Goal: Information Seeking & Learning: Check status

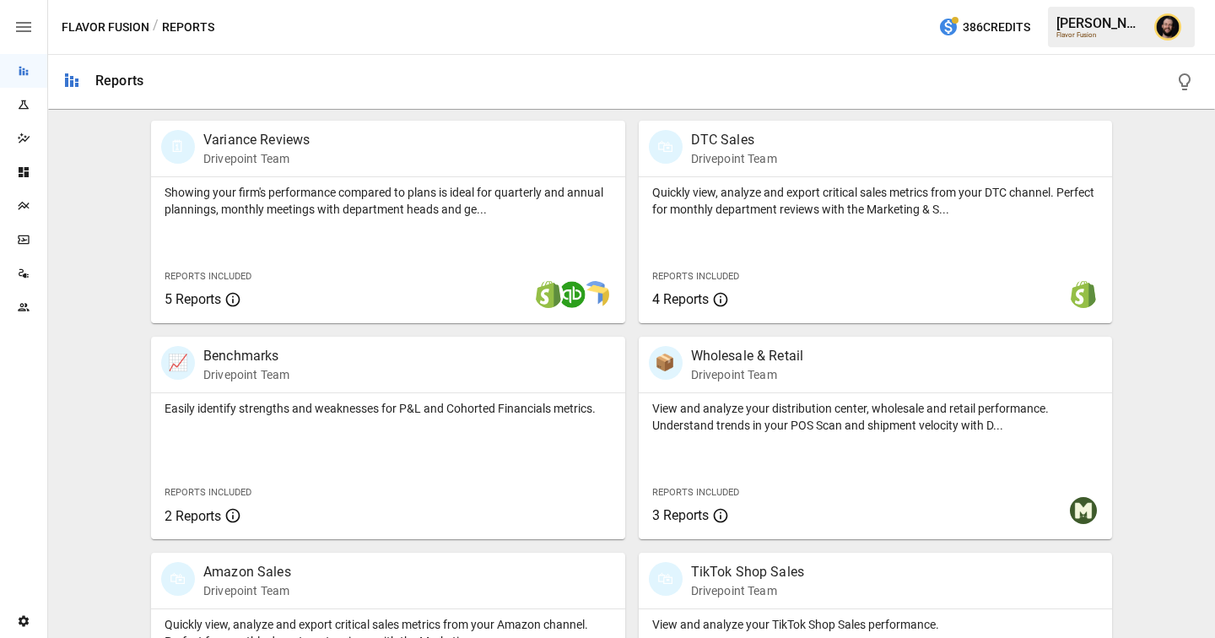
scroll to position [1083, 0]
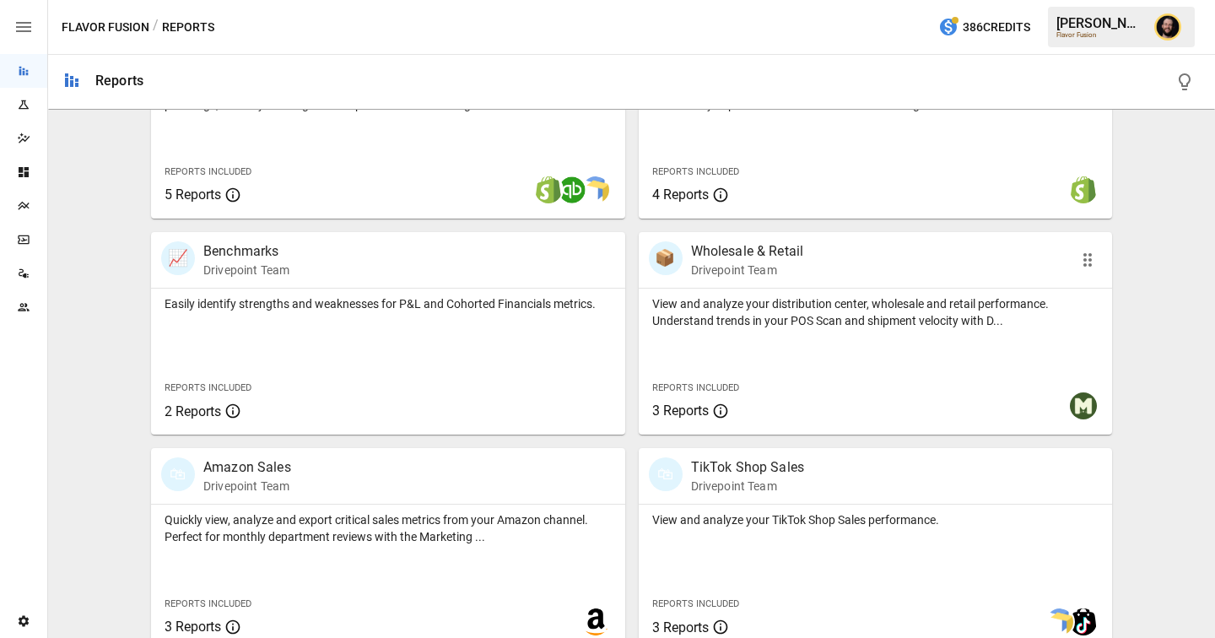
click at [734, 362] on div "Reports Included 3 Reports" at bounding box center [737, 398] width 197 height 73
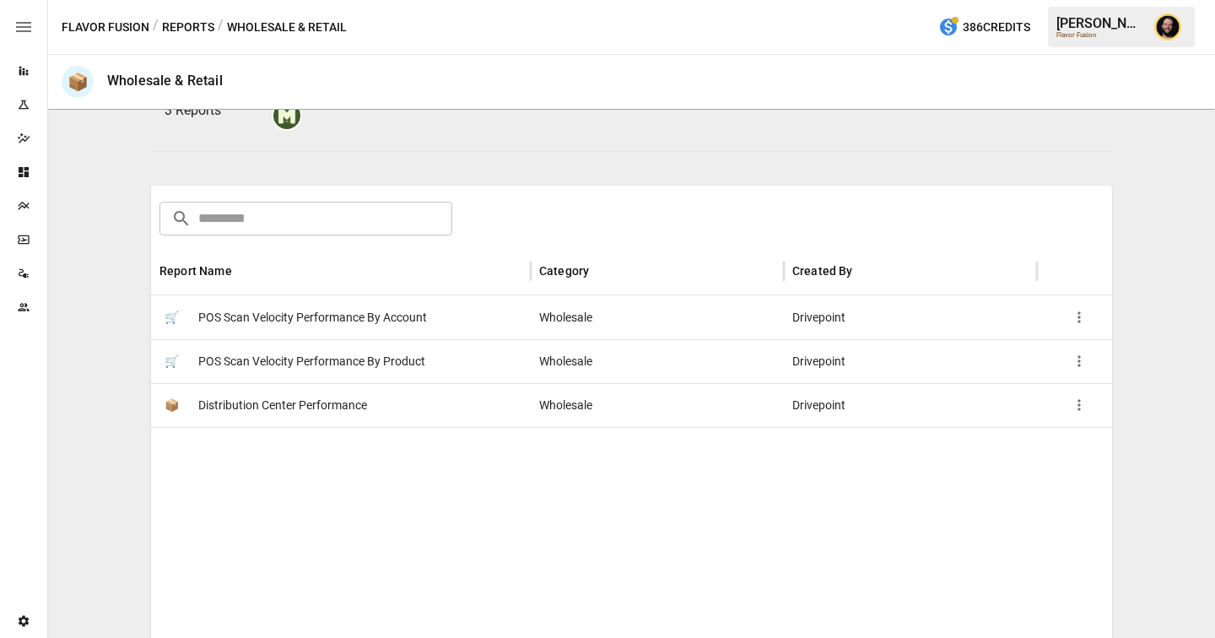
scroll to position [251, 0]
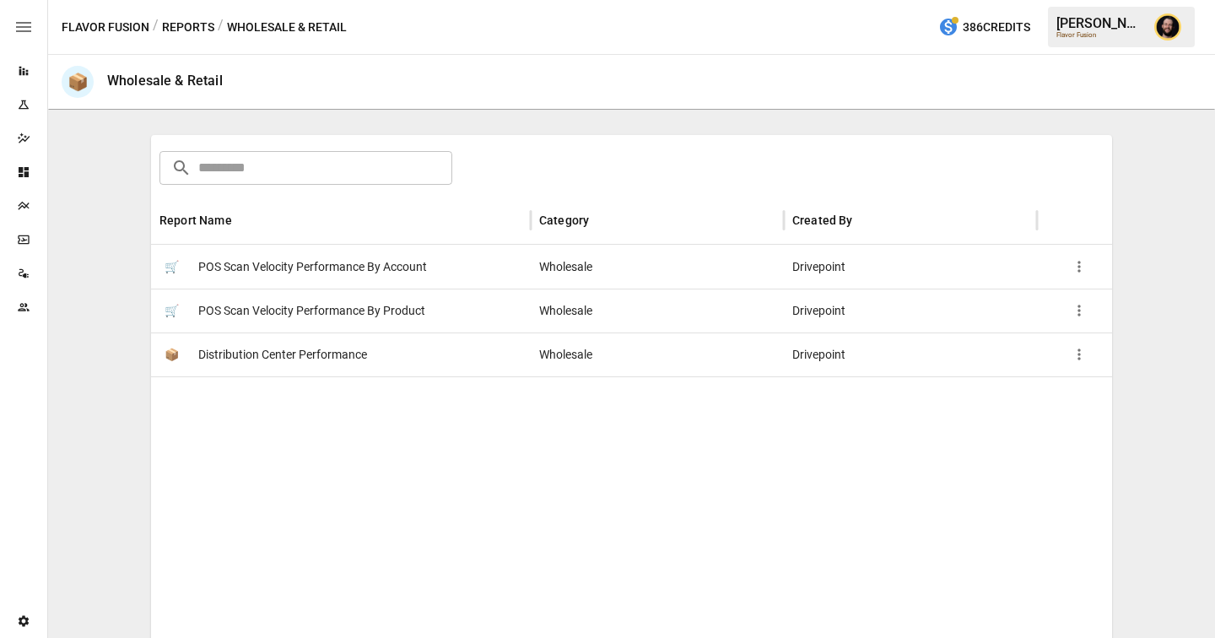
click at [194, 30] on button "Reports" at bounding box center [188, 27] width 52 height 21
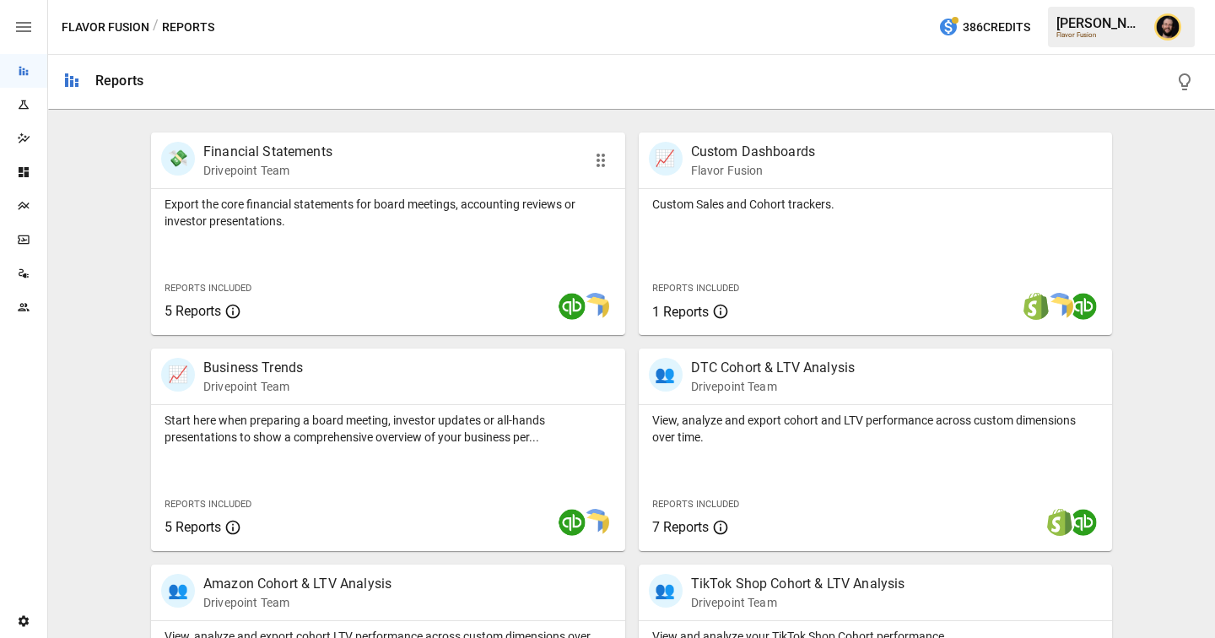
scroll to position [316, 0]
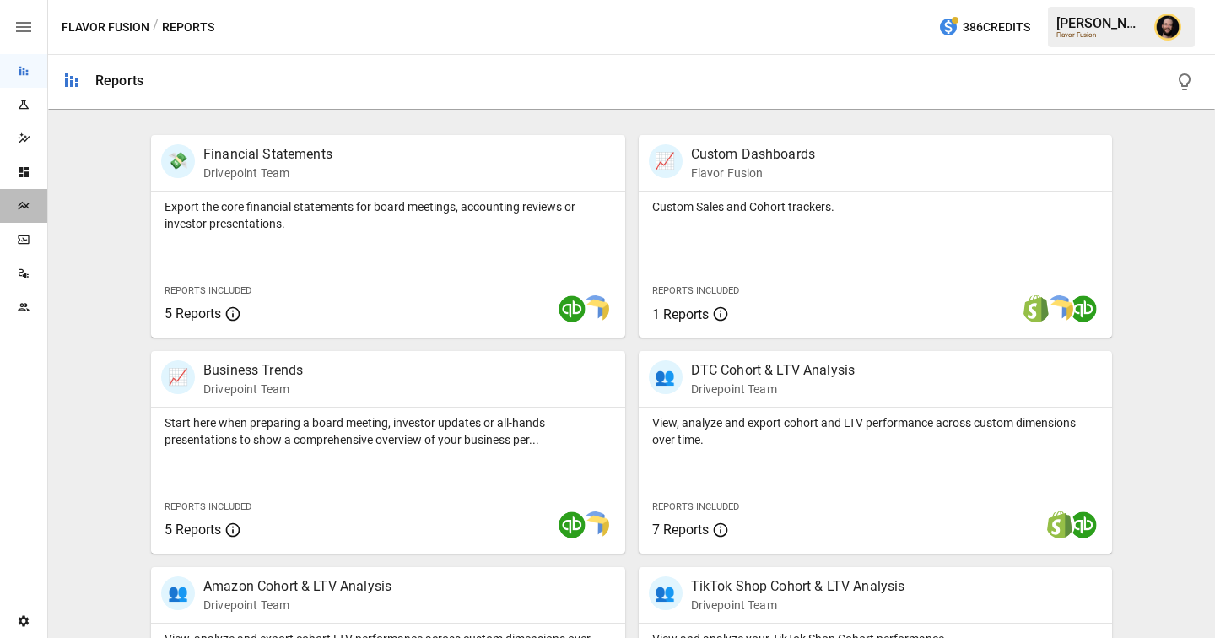
click at [24, 205] on icon "Plans" at bounding box center [23, 206] width 11 height 8
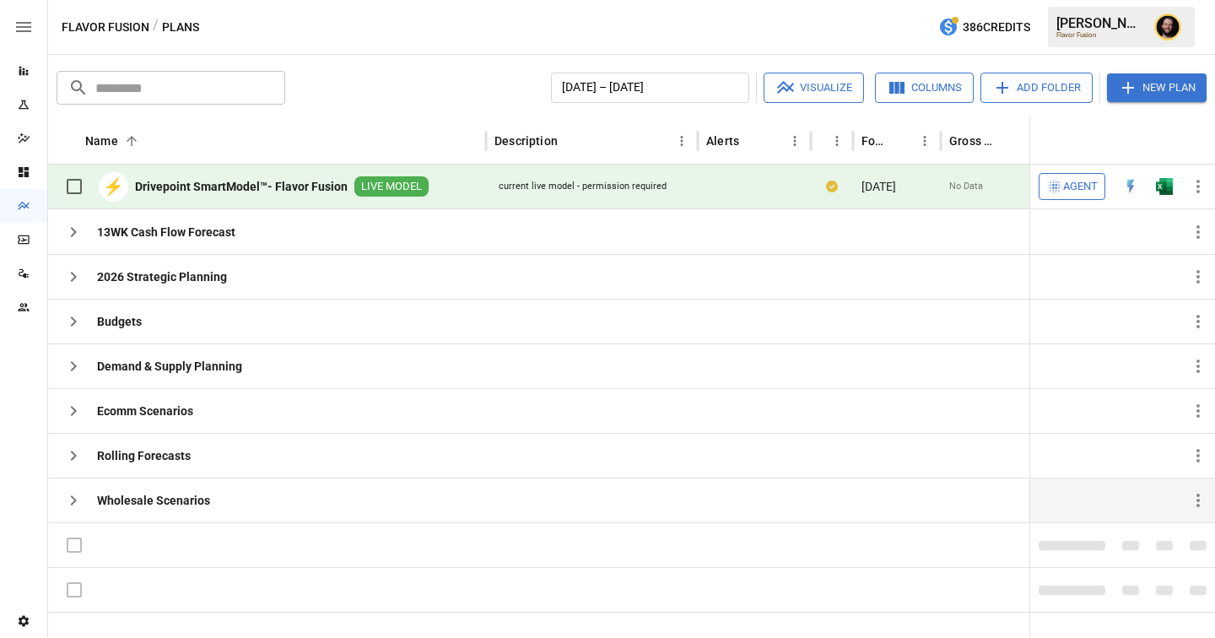
click at [72, 502] on icon "button" at bounding box center [74, 500] width 6 height 10
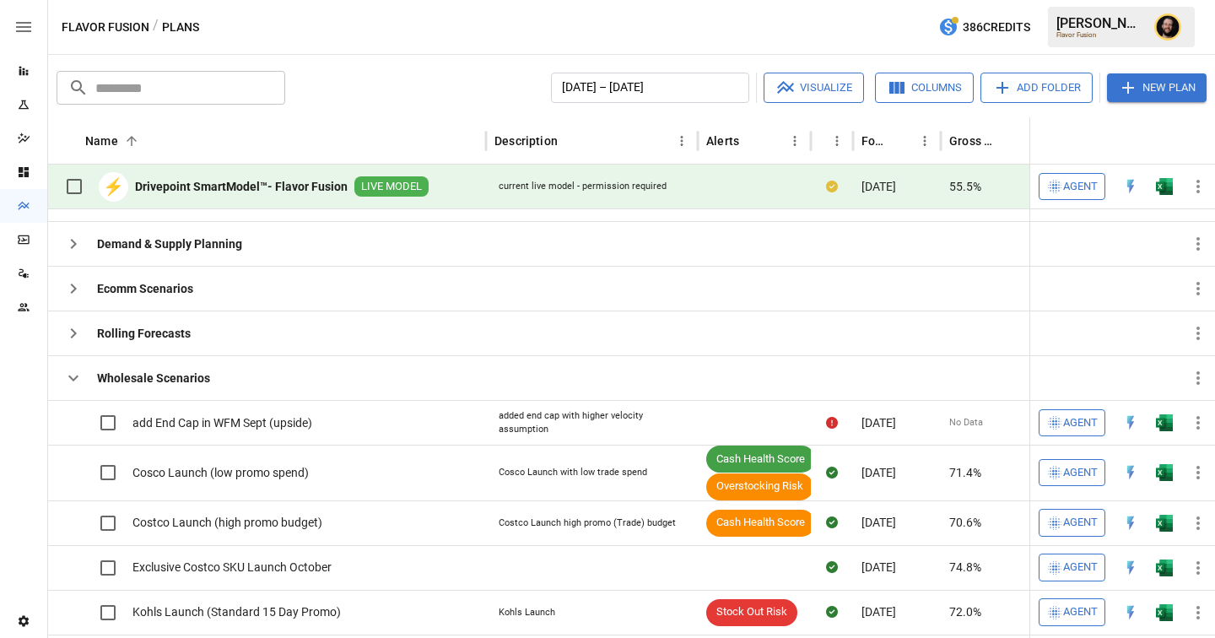
click at [77, 381] on icon "button" at bounding box center [73, 378] width 20 height 20
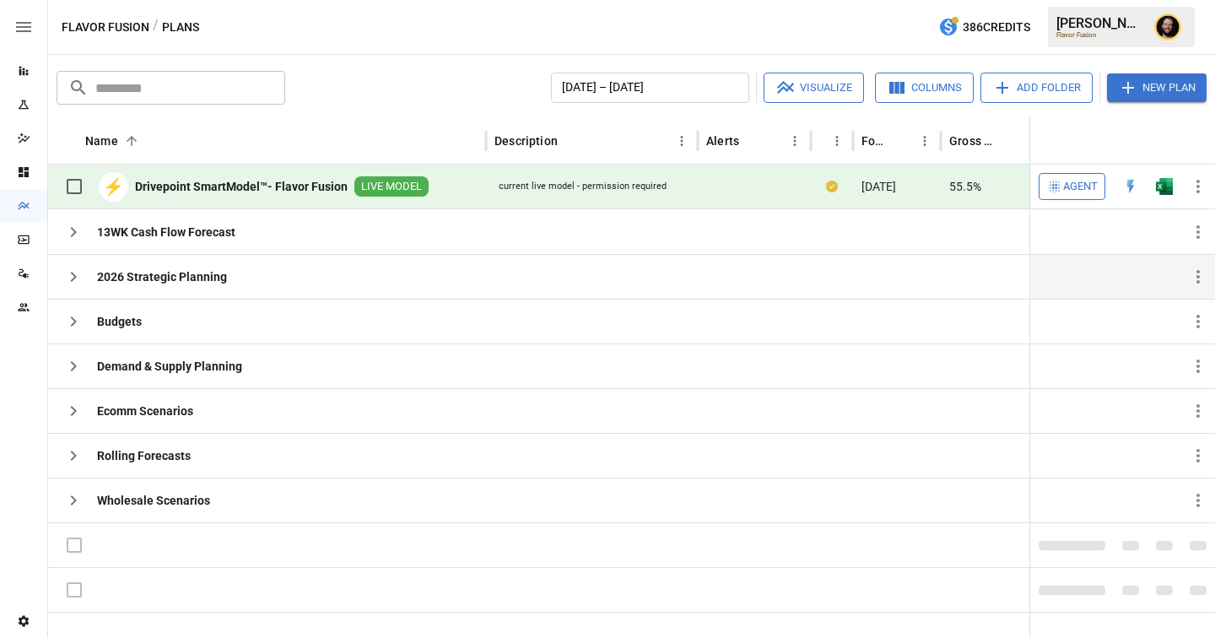
click at [76, 274] on icon "button" at bounding box center [73, 277] width 20 height 20
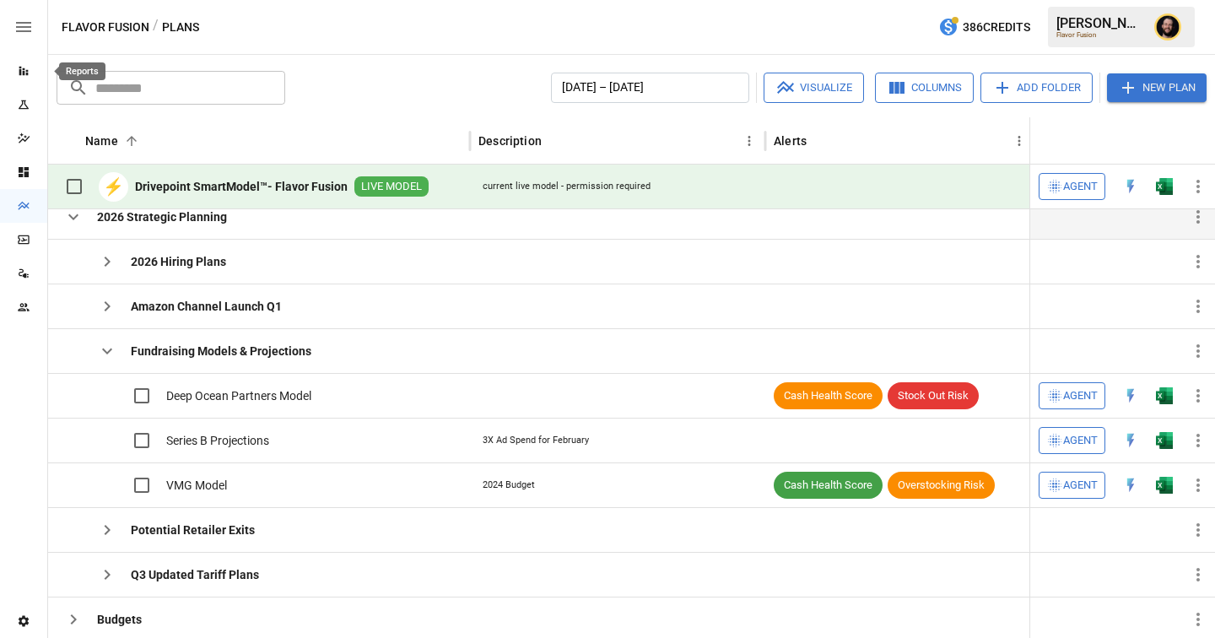
click at [20, 76] on icon "Reports" at bounding box center [24, 71] width 14 height 14
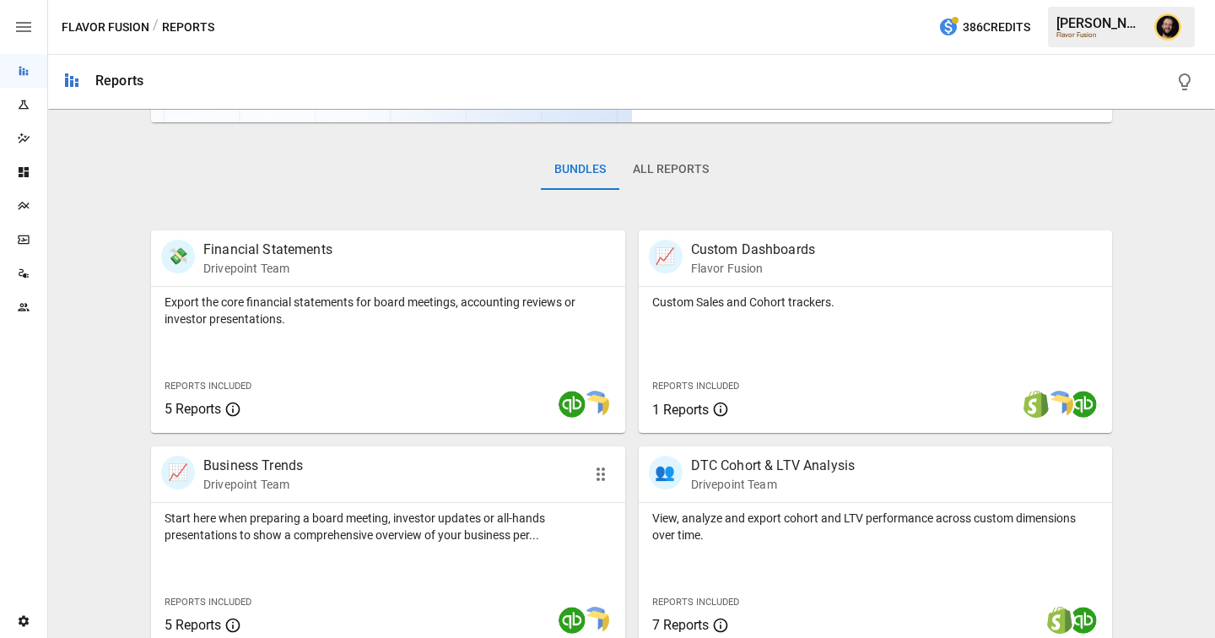
scroll to position [438, 0]
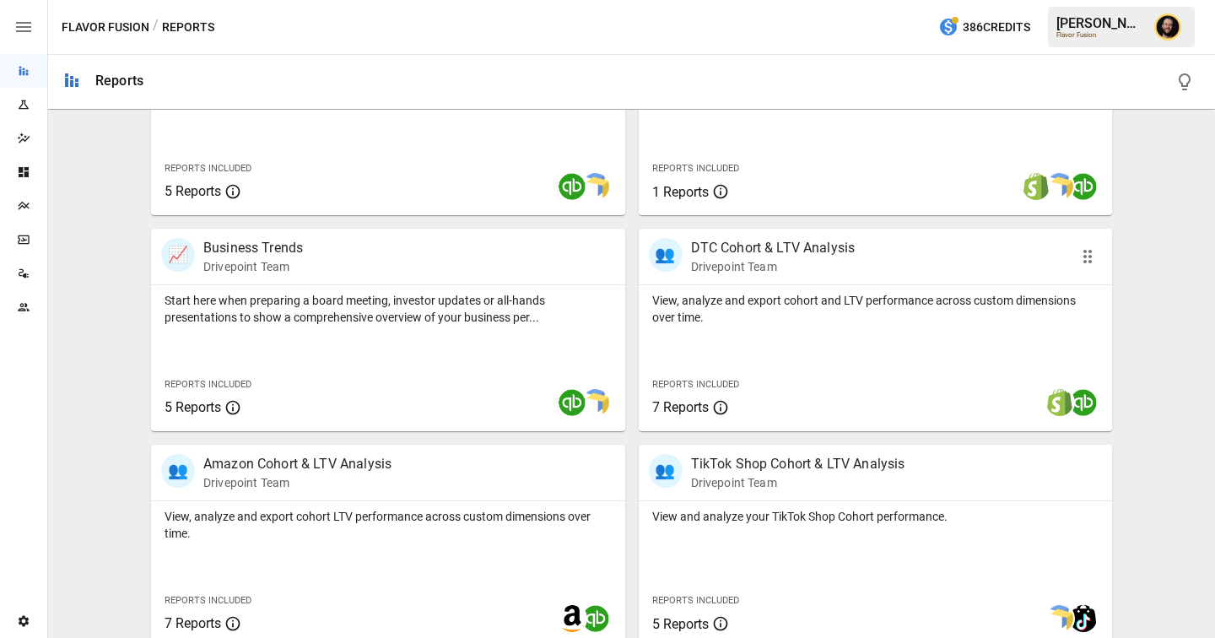
click at [735, 324] on p "View, analyze and export cohort and LTV performance across custom dimensions ov…" at bounding box center [875, 309] width 447 height 34
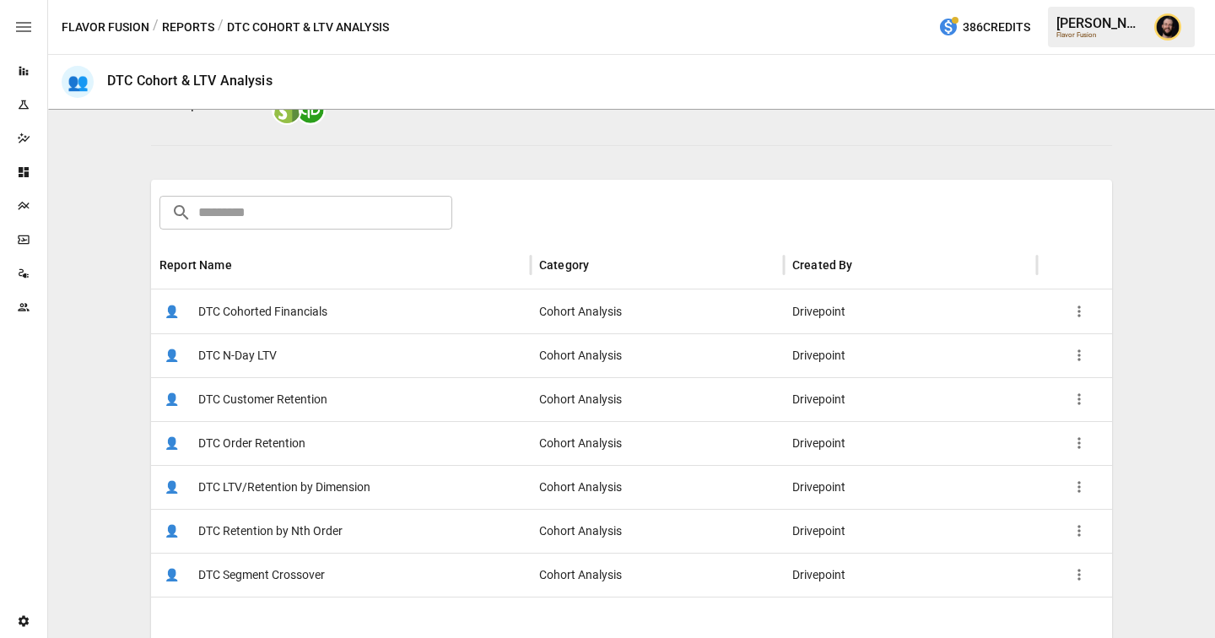
scroll to position [192, 0]
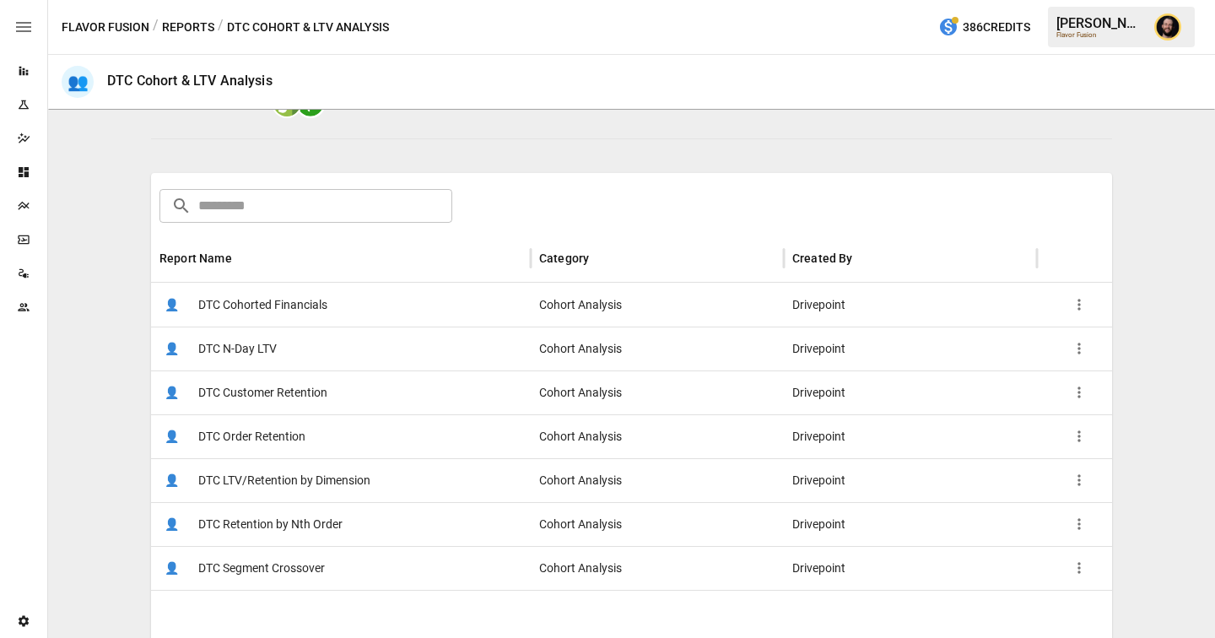
click at [344, 306] on div "👤 DTC Cohorted Financials" at bounding box center [341, 305] width 380 height 44
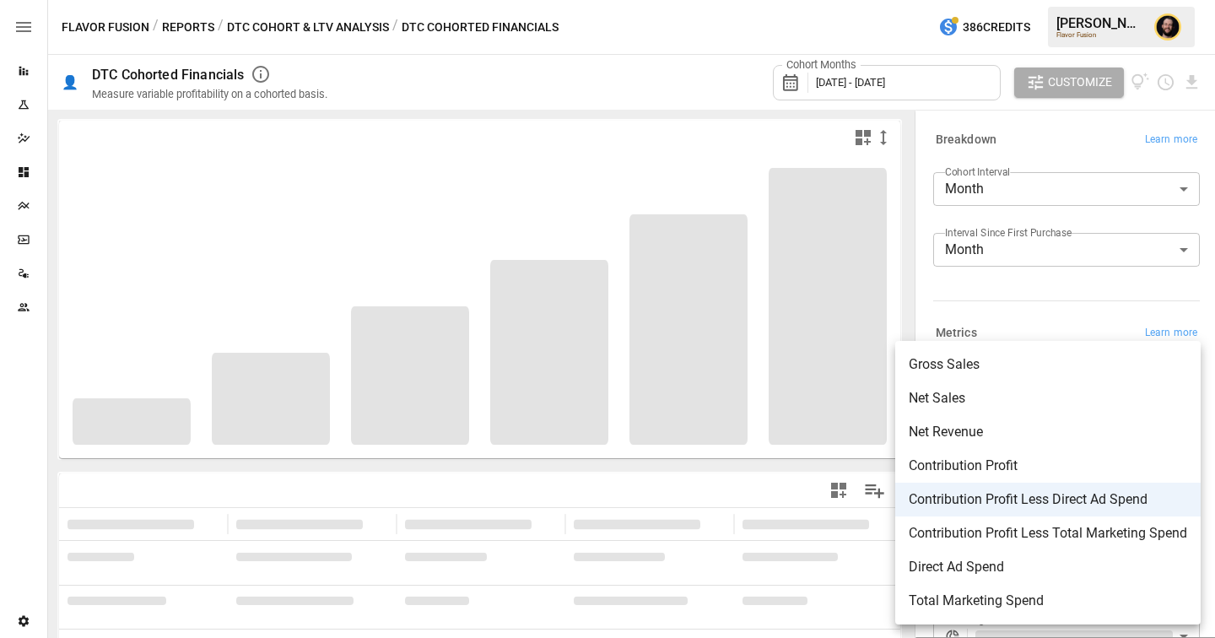
scroll to position [193, 0]
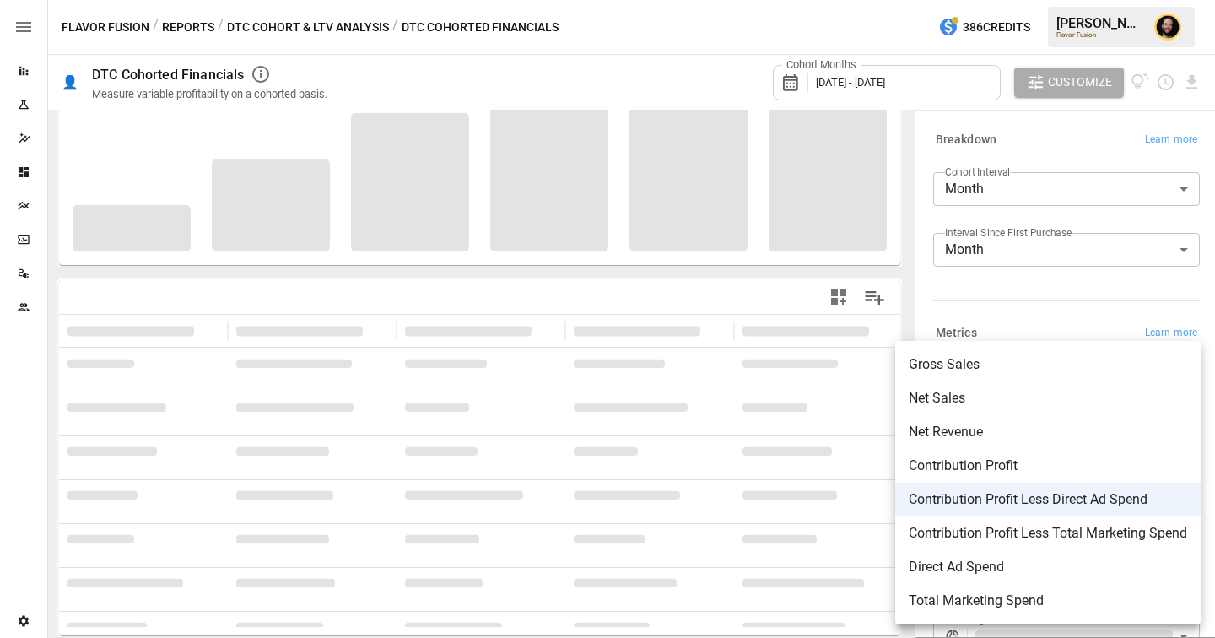
click at [1062, 0] on body "**********" at bounding box center [607, 0] width 1215 height 0
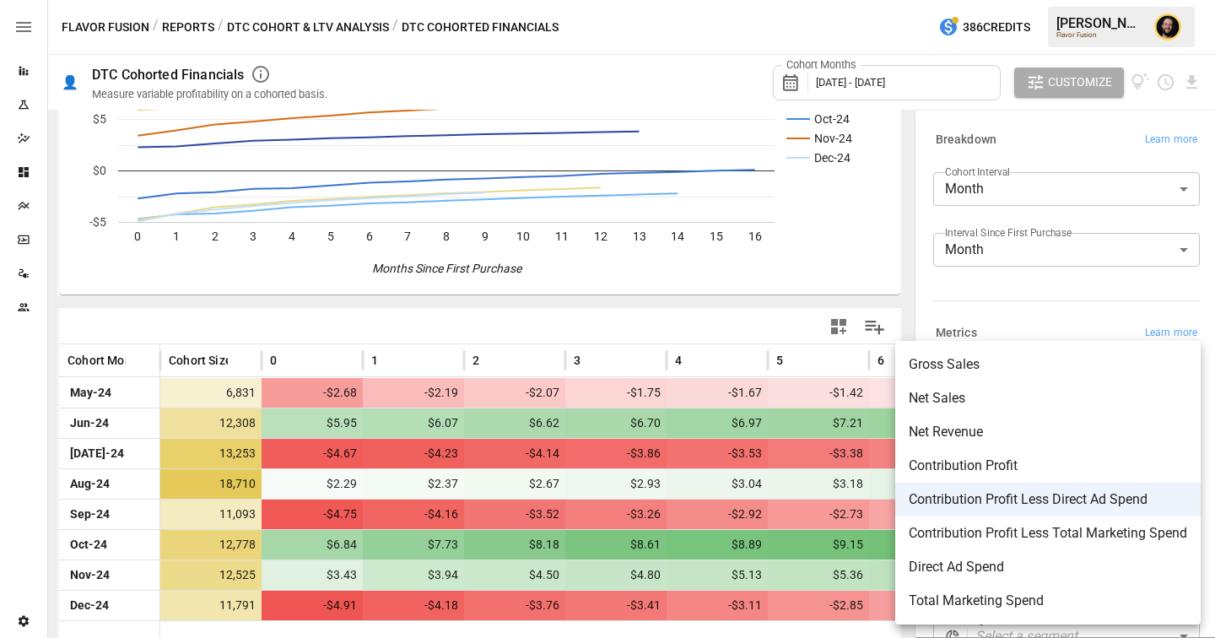
click at [748, 333] on div at bounding box center [607, 319] width 1215 height 638
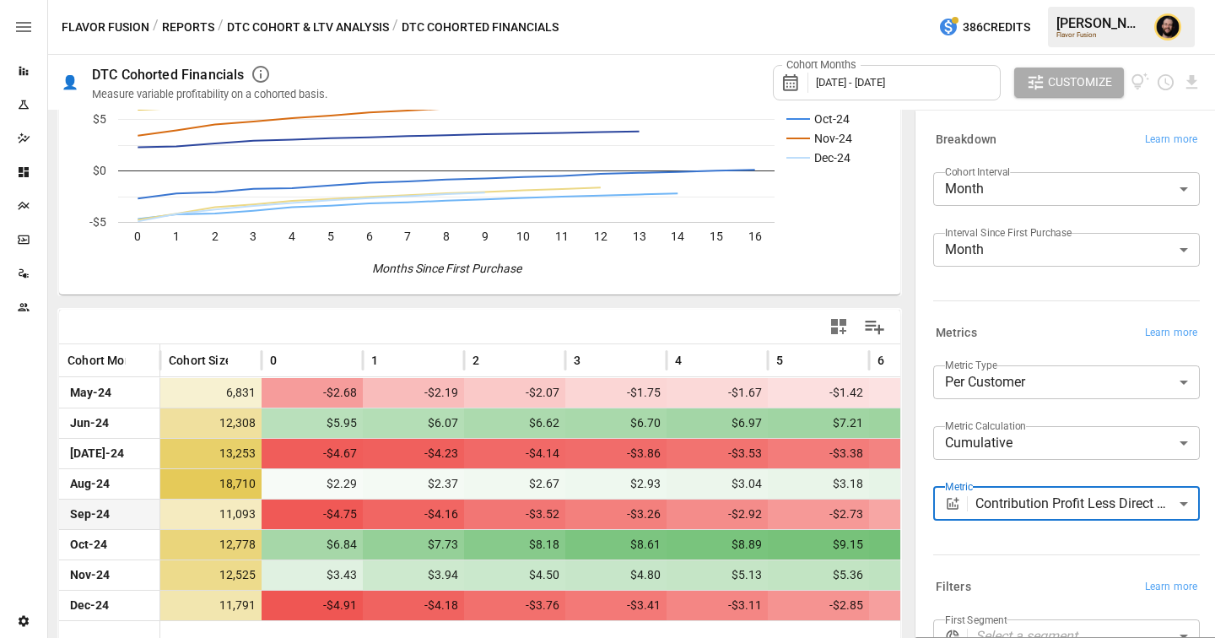
scroll to position [165, 0]
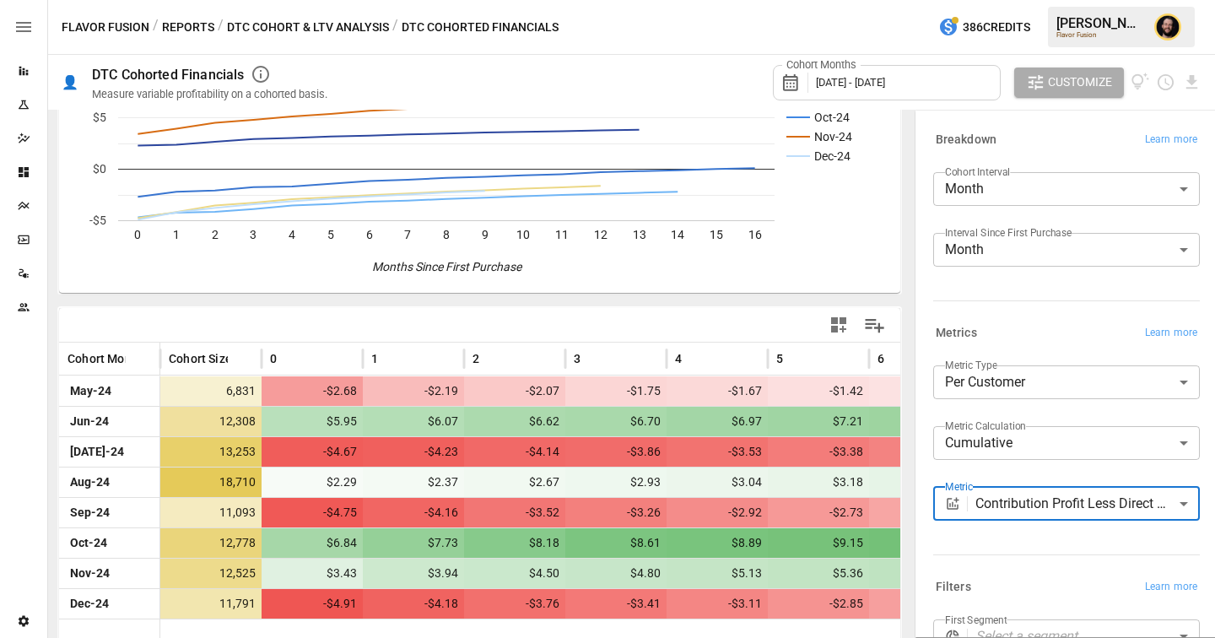
click at [994, 0] on body "Reports Experiments Dazzler Studio Dashboards Plans SmartModel ™ Data Sources T…" at bounding box center [607, 0] width 1215 height 0
